Goal: Information Seeking & Learning: Learn about a topic

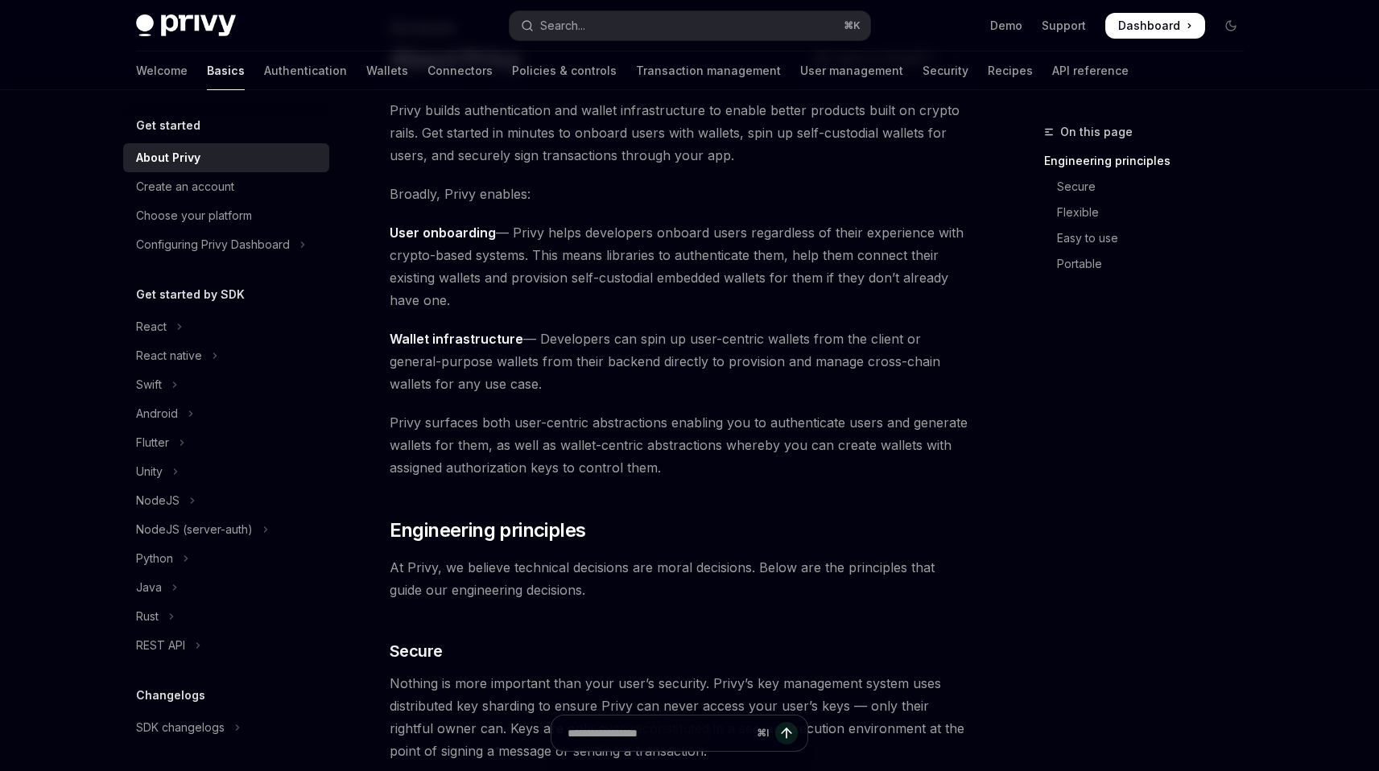
scroll to position [104, 0]
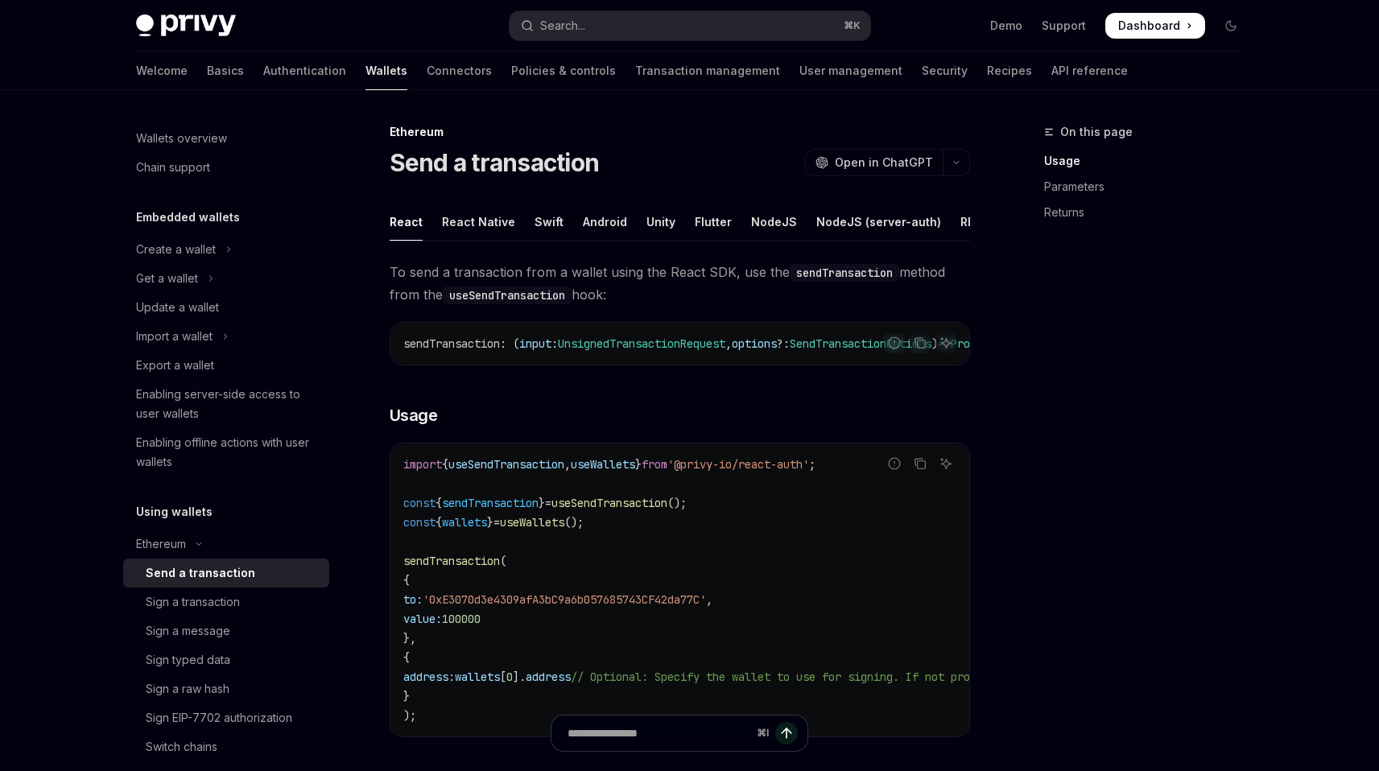
click at [269, 78] on div "Welcome Basics Authentication Wallets Connectors Policies & controls Transactio…" at bounding box center [632, 71] width 992 height 39
click at [263, 71] on link "Authentication" at bounding box center [304, 71] width 83 height 39
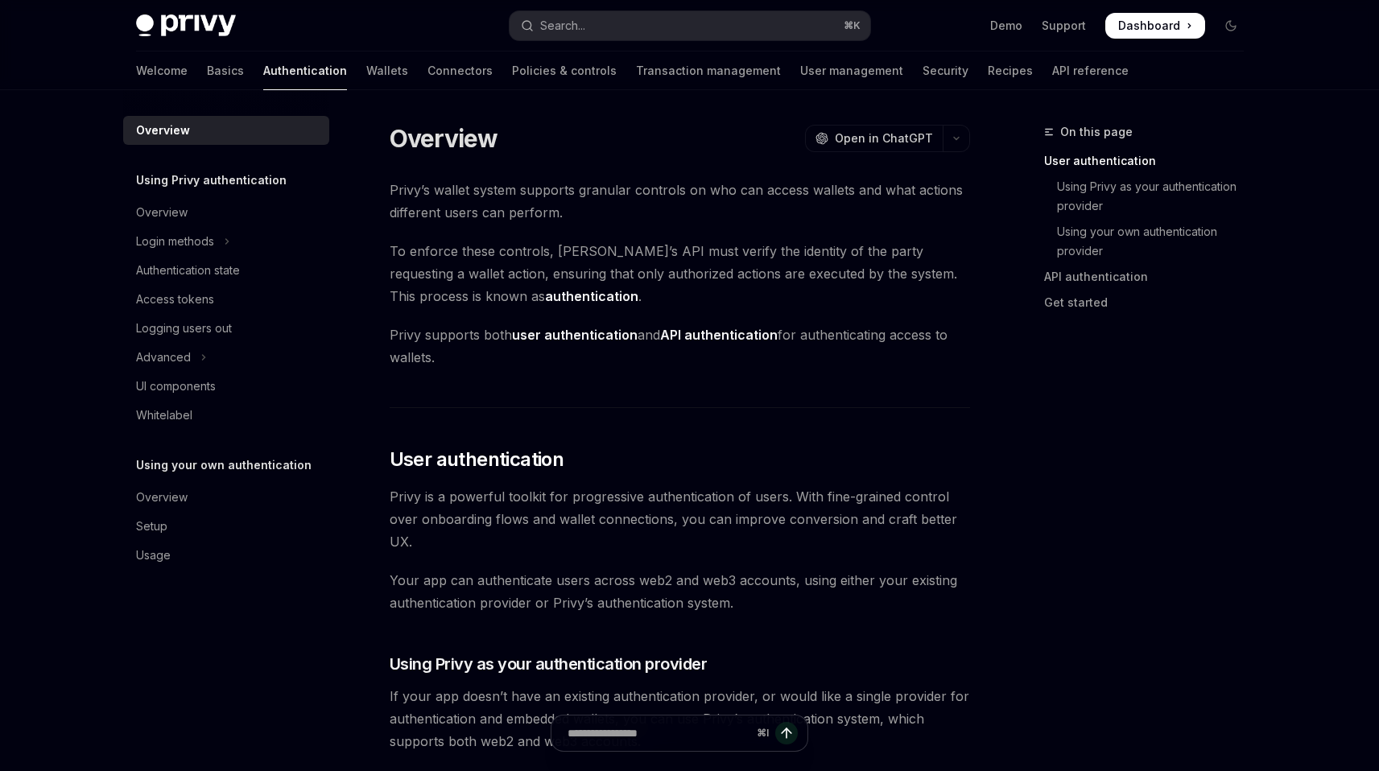
click at [366, 70] on link "Wallets" at bounding box center [387, 71] width 42 height 39
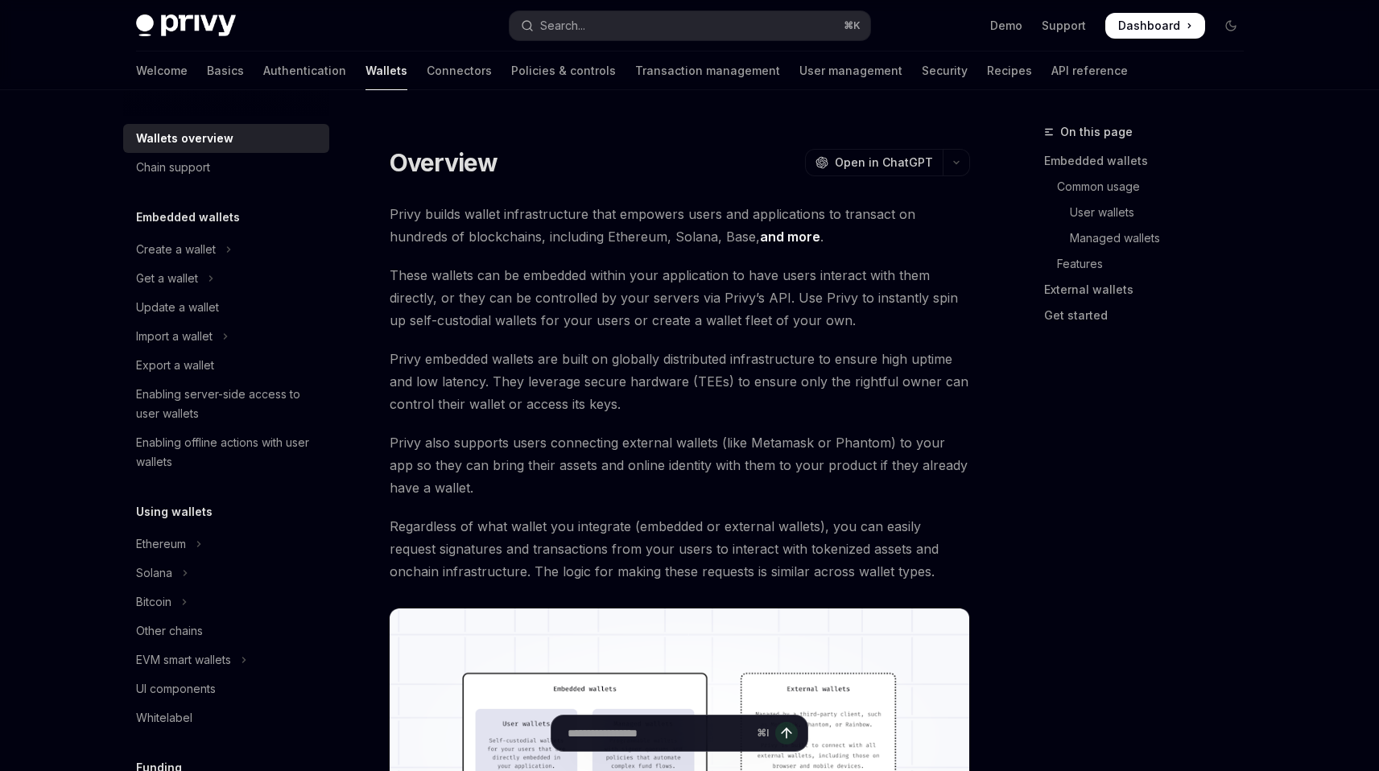
type textarea "*"
click at [667, 717] on input "Ask a question..." at bounding box center [659, 733] width 260 height 35
drag, startPoint x: 866, startPoint y: 494, endPoint x: 1378, endPoint y: 575, distance: 518.4
